Goal: Book appointment/travel/reservation

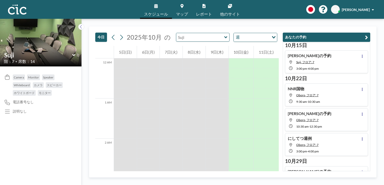
click at [188, 38] on input "text" at bounding box center [200, 37] width 48 height 8
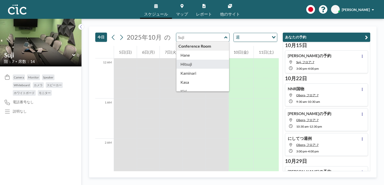
type input "Hitsuji"
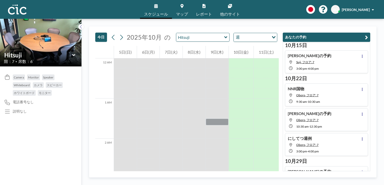
drag, startPoint x: 191, startPoint y: 66, endPoint x: 63, endPoint y: 153, distance: 155.6
click at [63, 153] on div "Camera Monitor Speaker Whiteboard カメラ スピーカー ホワイトボード モニター 電話番号なし 説明なし" at bounding box center [41, 125] width 82 height 118
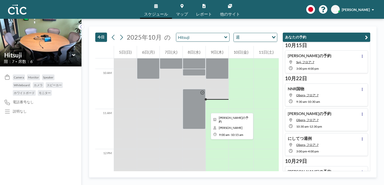
scroll to position [390, 0]
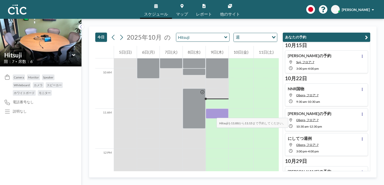
click at [212, 113] on div at bounding box center [217, 113] width 23 height 10
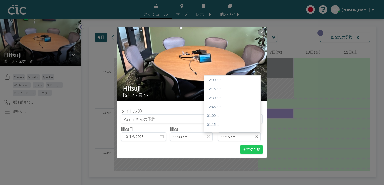
scroll to position [401, 0]
drag, startPoint x: 220, startPoint y: 107, endPoint x: 223, endPoint y: 108, distance: 3.2
click at [223, 108] on div "12:00 pm" at bounding box center [234, 106] width 59 height 9
type input "12:00 pm"
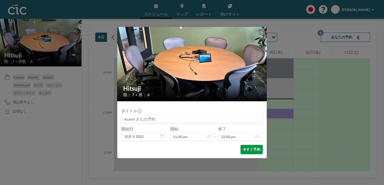
scroll to position [427, 0]
click at [246, 148] on button "今すぐ予約" at bounding box center [252, 149] width 22 height 9
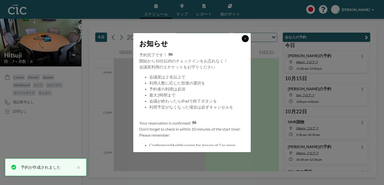
click at [244, 40] on icon at bounding box center [245, 38] width 3 height 3
